Goal: Information Seeking & Learning: Learn about a topic

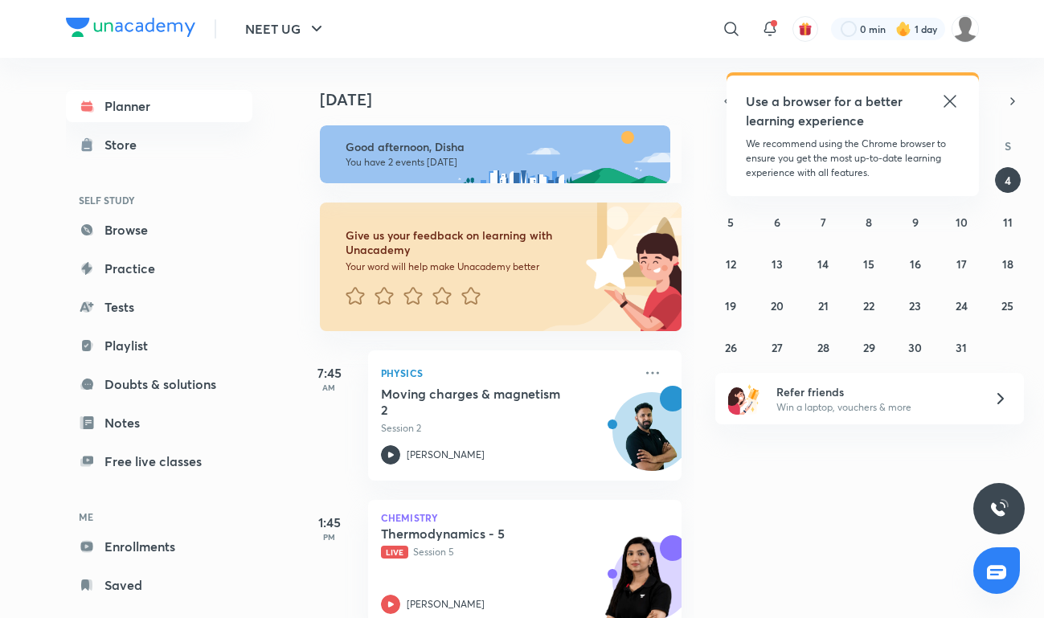
click at [949, 105] on icon at bounding box center [950, 101] width 19 height 19
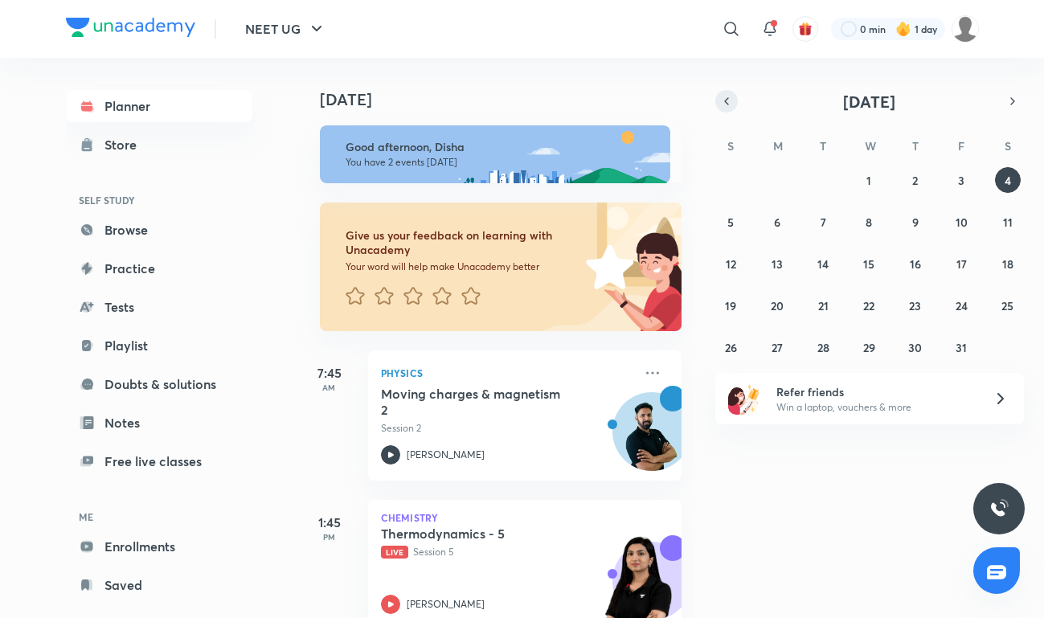
click at [724, 111] on button "button" at bounding box center [727, 101] width 23 height 23
click at [771, 340] on abbr "29" at bounding box center [777, 347] width 12 height 15
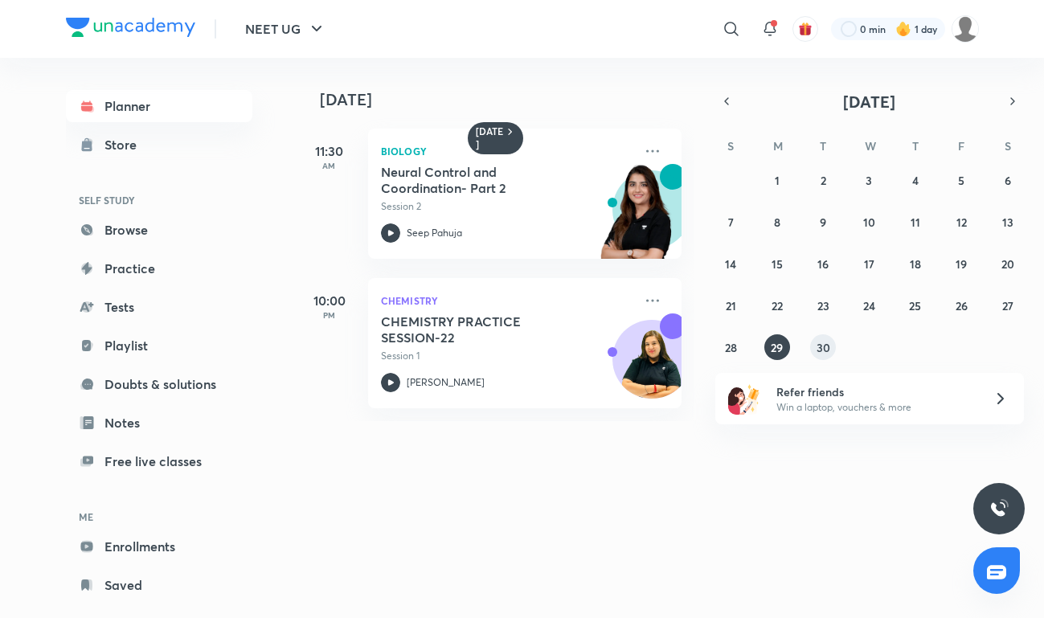
click at [825, 346] on abbr "30" at bounding box center [824, 347] width 14 height 15
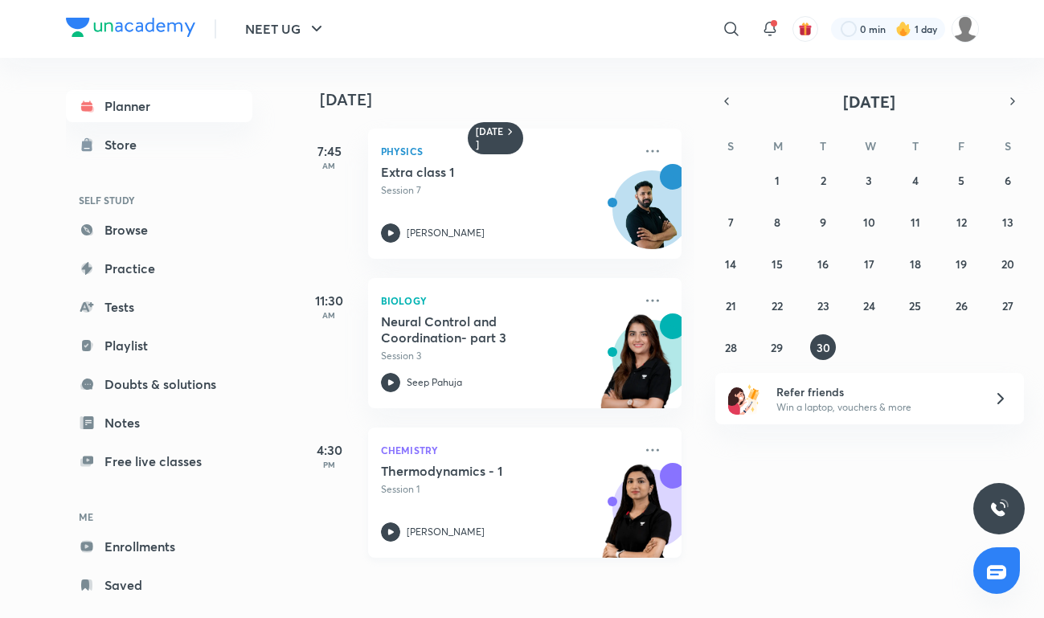
click at [558, 458] on p "Chemistry" at bounding box center [507, 450] width 252 height 19
